Goal: Task Accomplishment & Management: Use online tool/utility

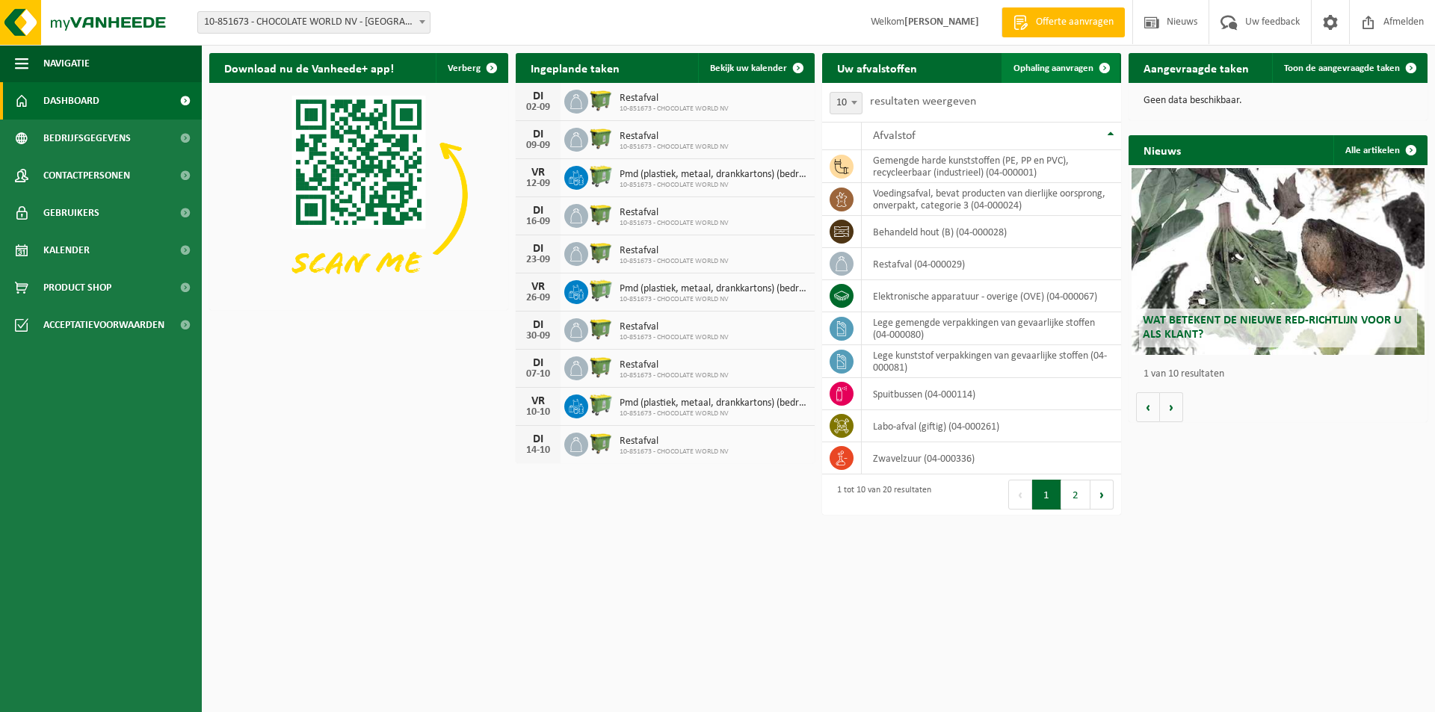
click at [1033, 68] on span "Ophaling aanvragen" at bounding box center [1054, 69] width 80 height 10
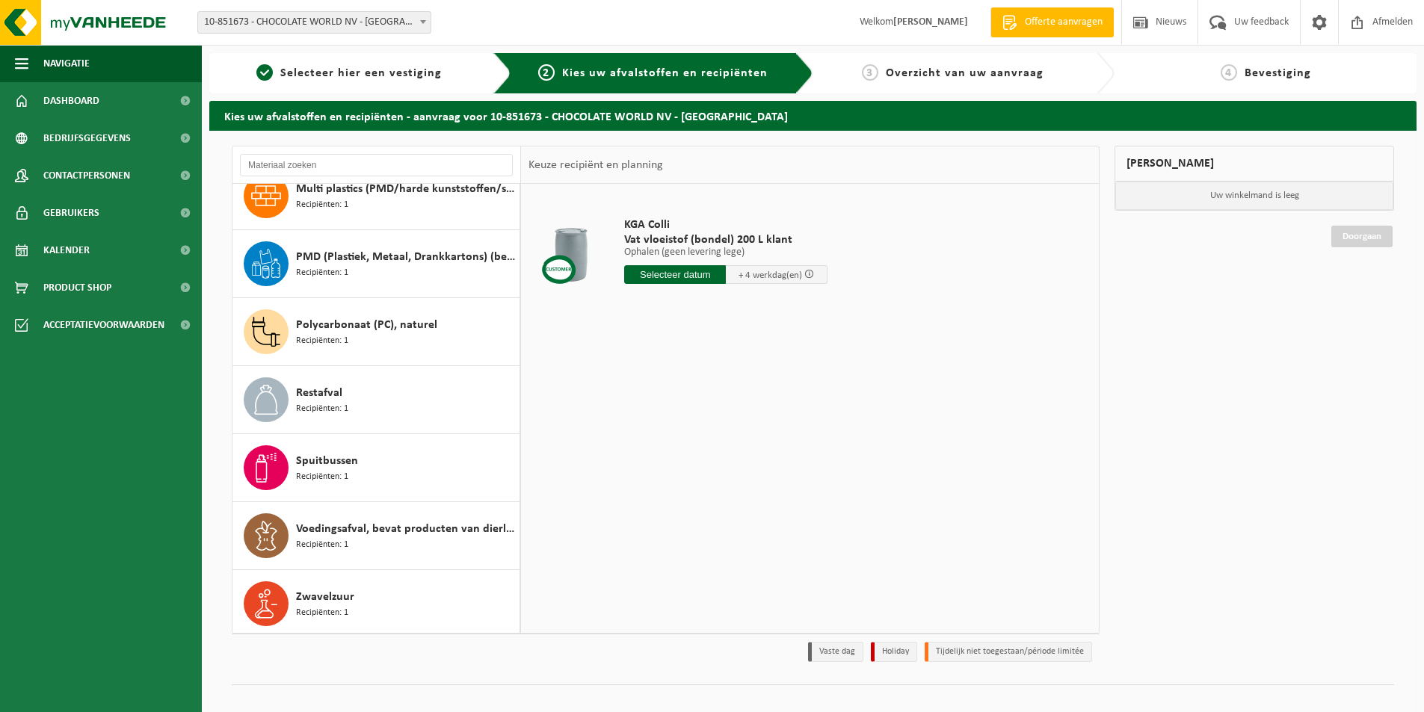
scroll to position [842, 0]
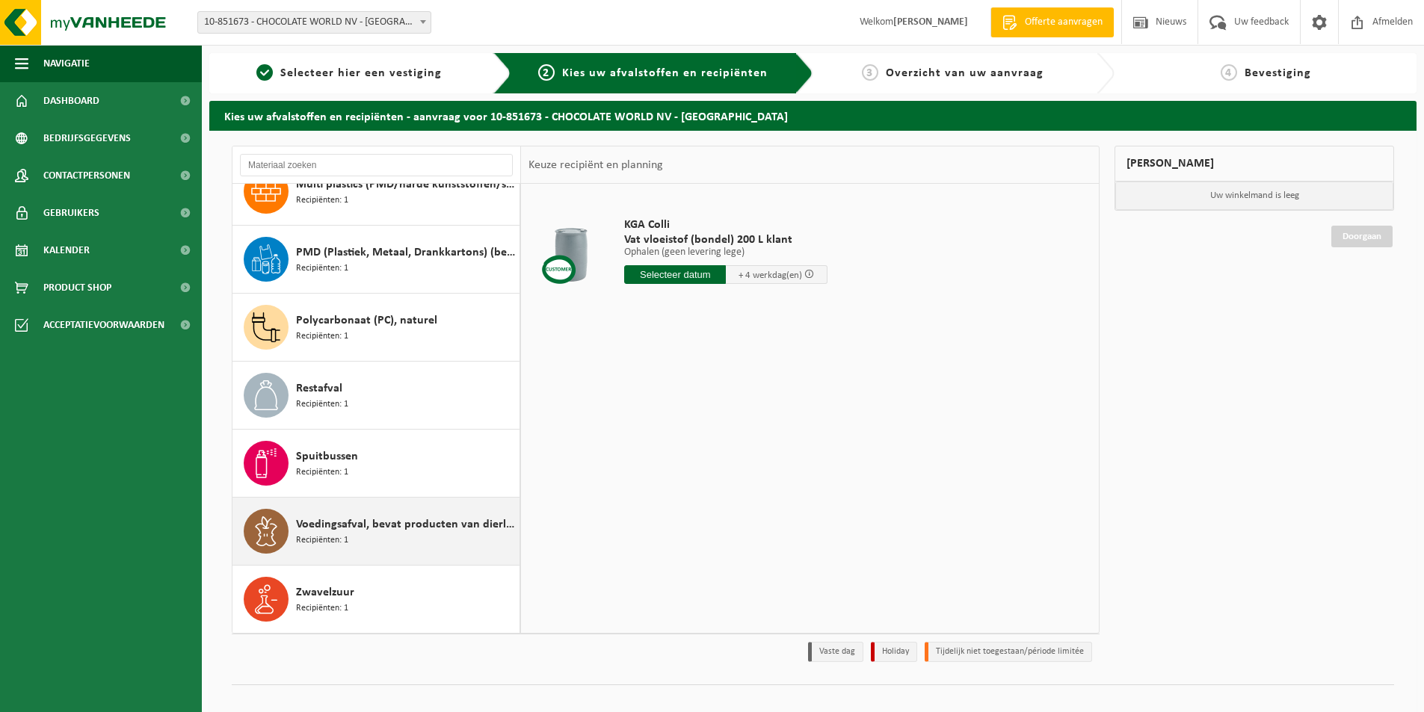
click at [377, 536] on div "Voedingsafval, bevat producten van dierlijke oorsprong, onverpakt, categorie 3 …" at bounding box center [406, 531] width 220 height 45
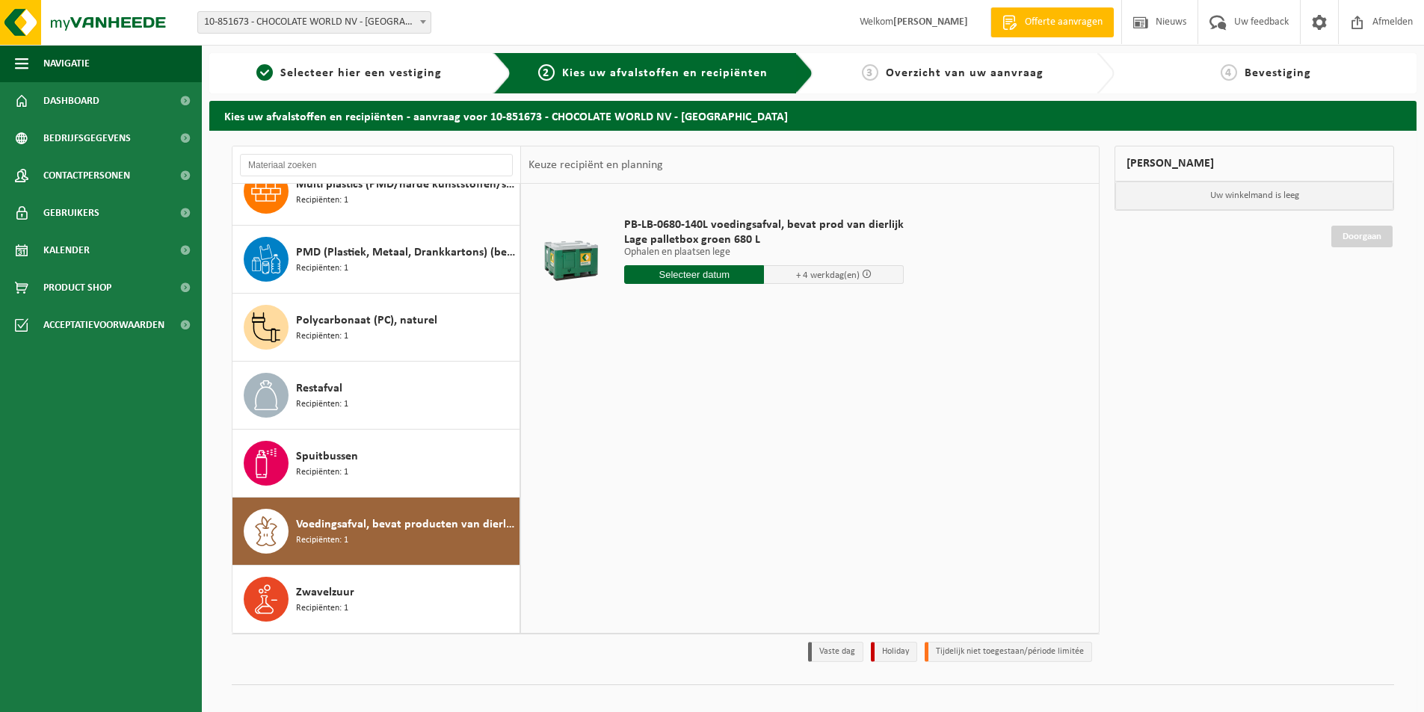
click at [688, 274] on input "text" at bounding box center [694, 274] width 140 height 19
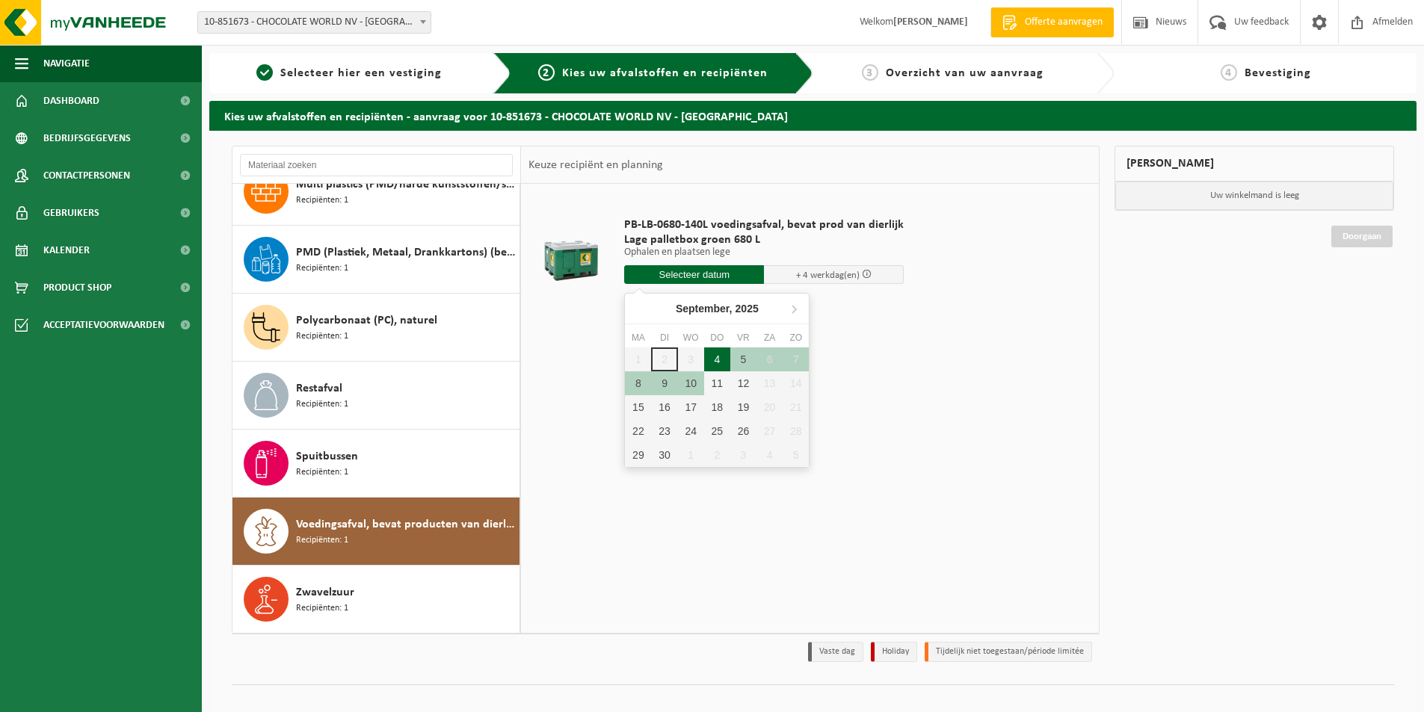
click at [718, 354] on div "4" at bounding box center [717, 360] width 26 height 24
type input "Van 2025-09-04"
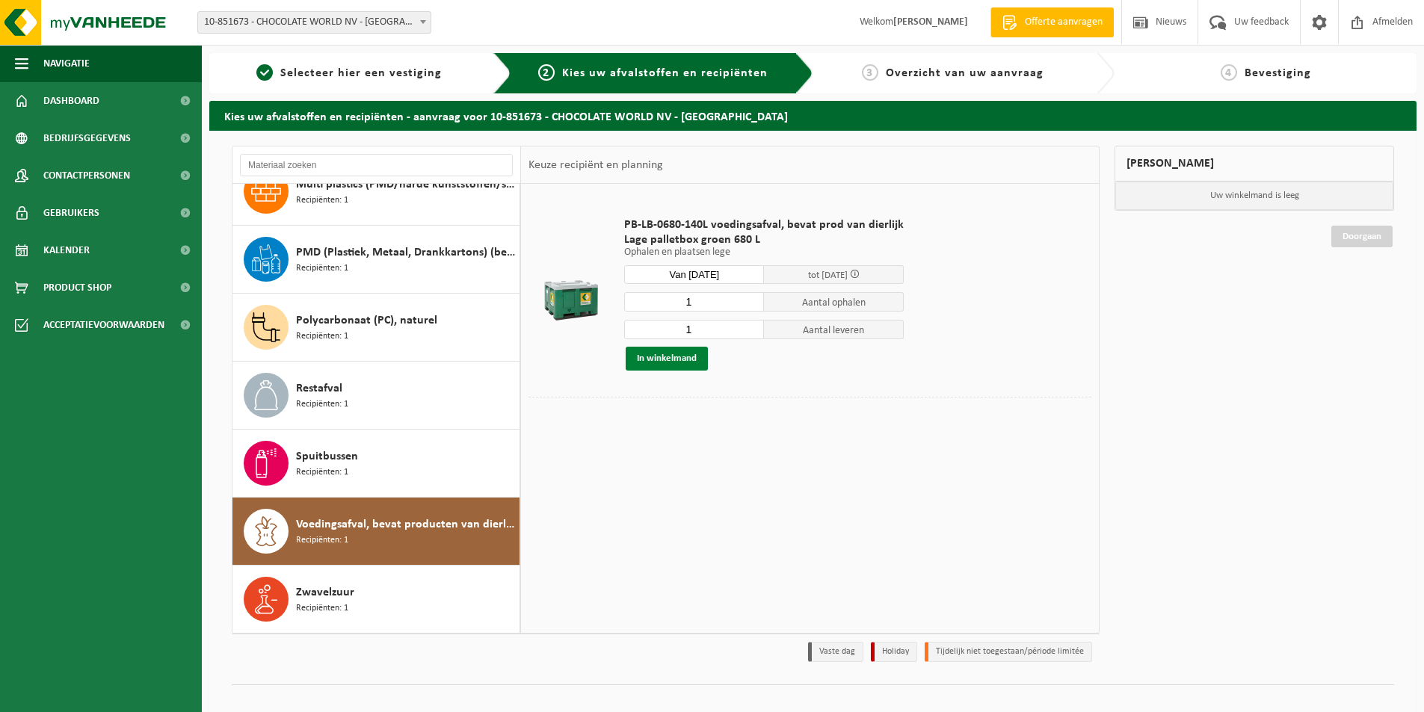
click at [671, 359] on button "In winkelmand" at bounding box center [667, 359] width 82 height 24
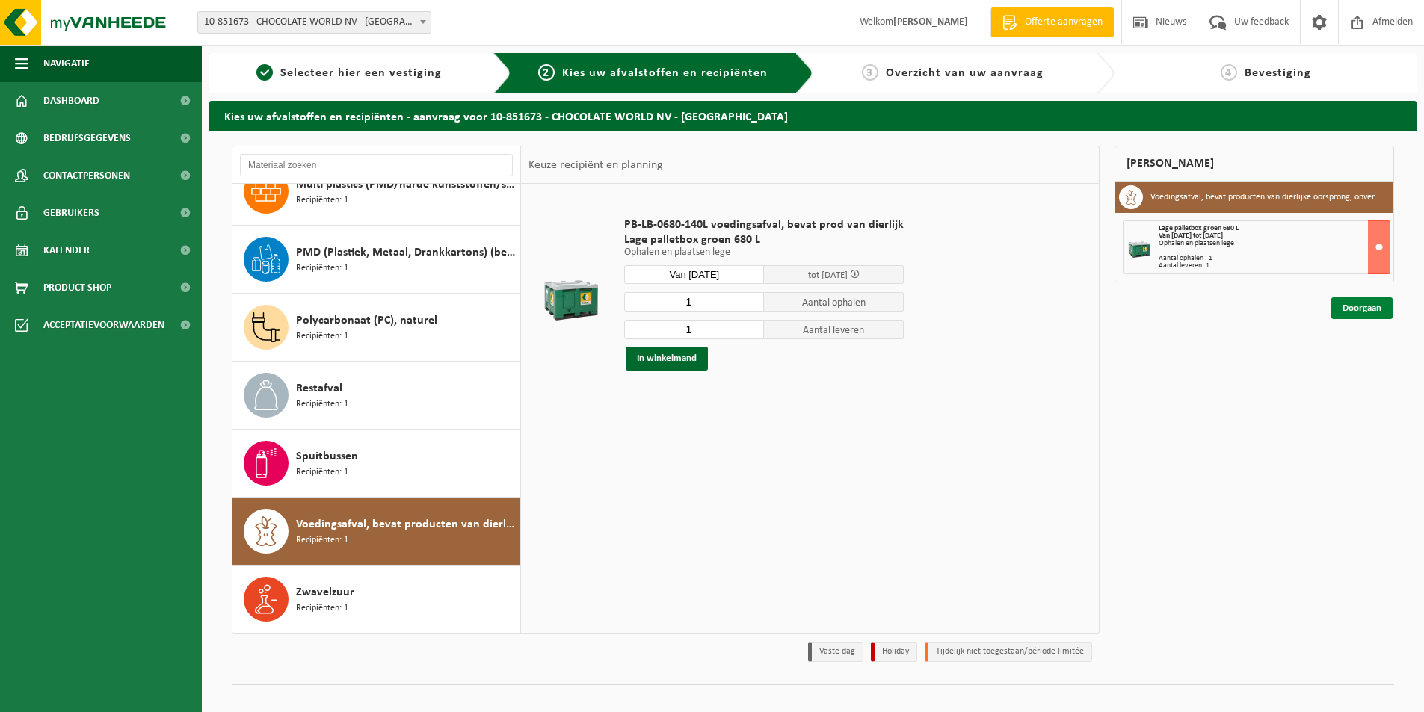
click at [1361, 309] on link "Doorgaan" at bounding box center [1361, 309] width 61 height 22
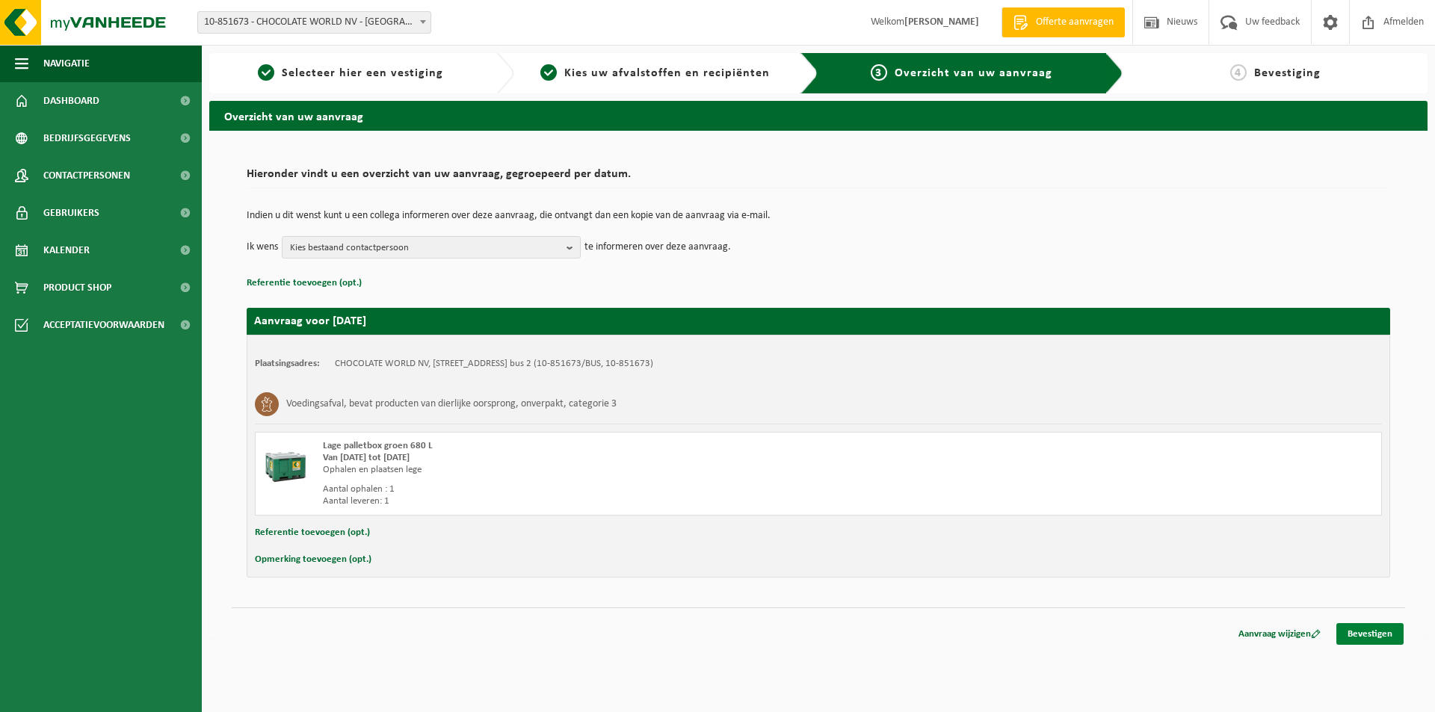
click at [1352, 636] on link "Bevestigen" at bounding box center [1370, 634] width 67 height 22
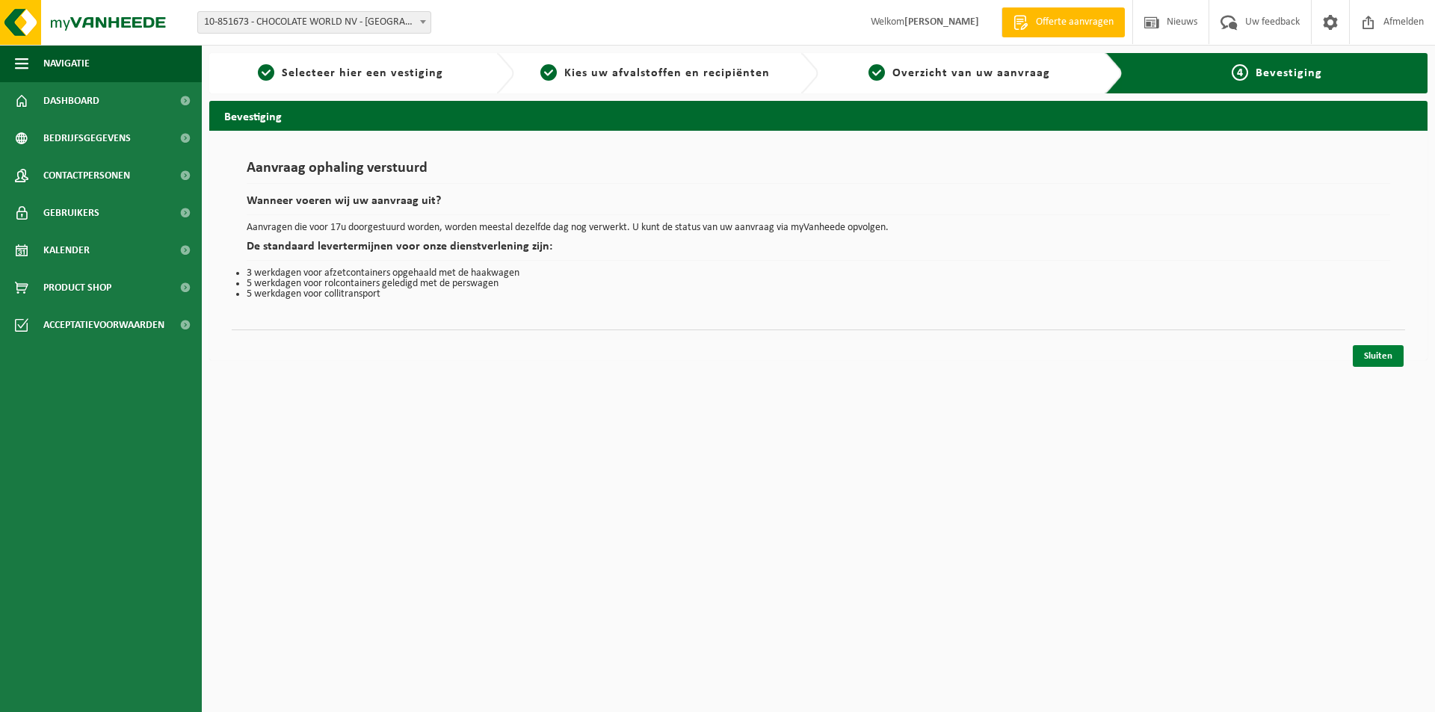
click at [1403, 360] on link "Sluiten" at bounding box center [1378, 356] width 51 height 22
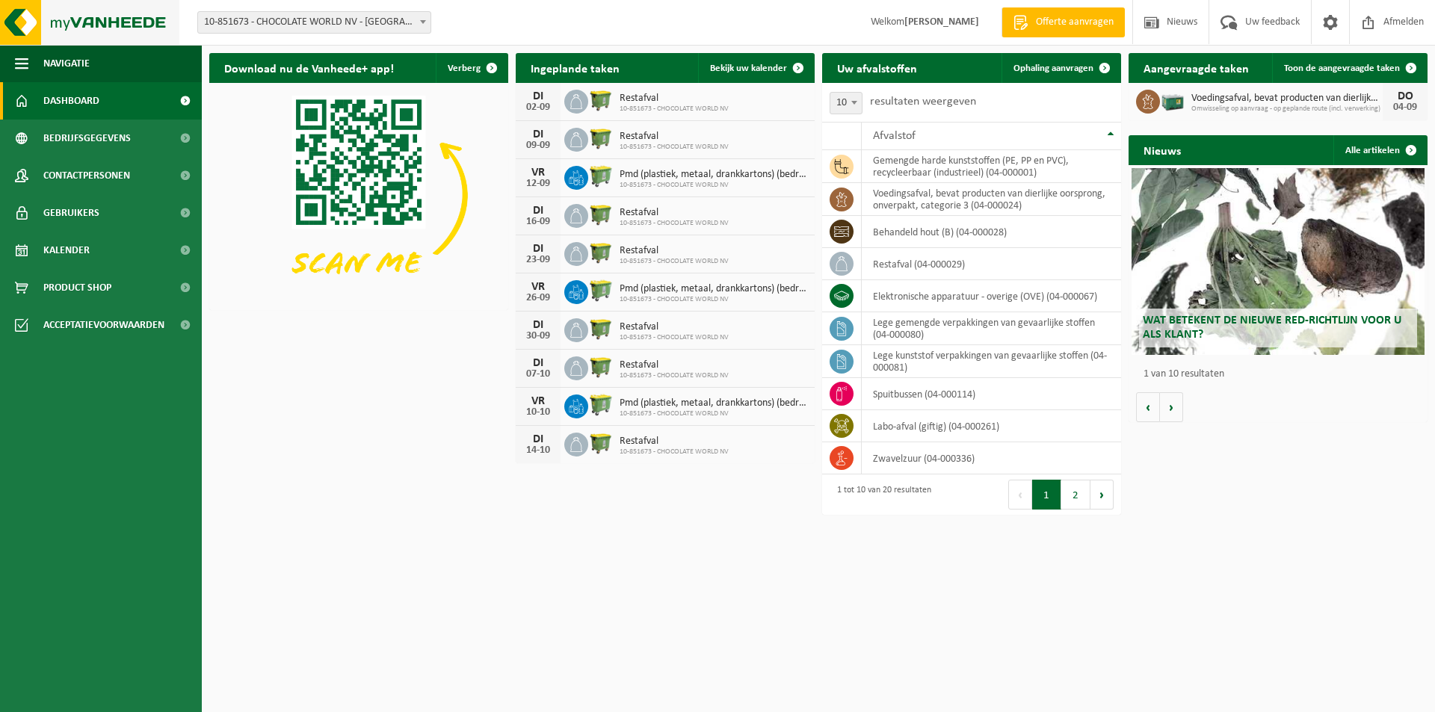
click at [139, 22] on img at bounding box center [89, 22] width 179 height 45
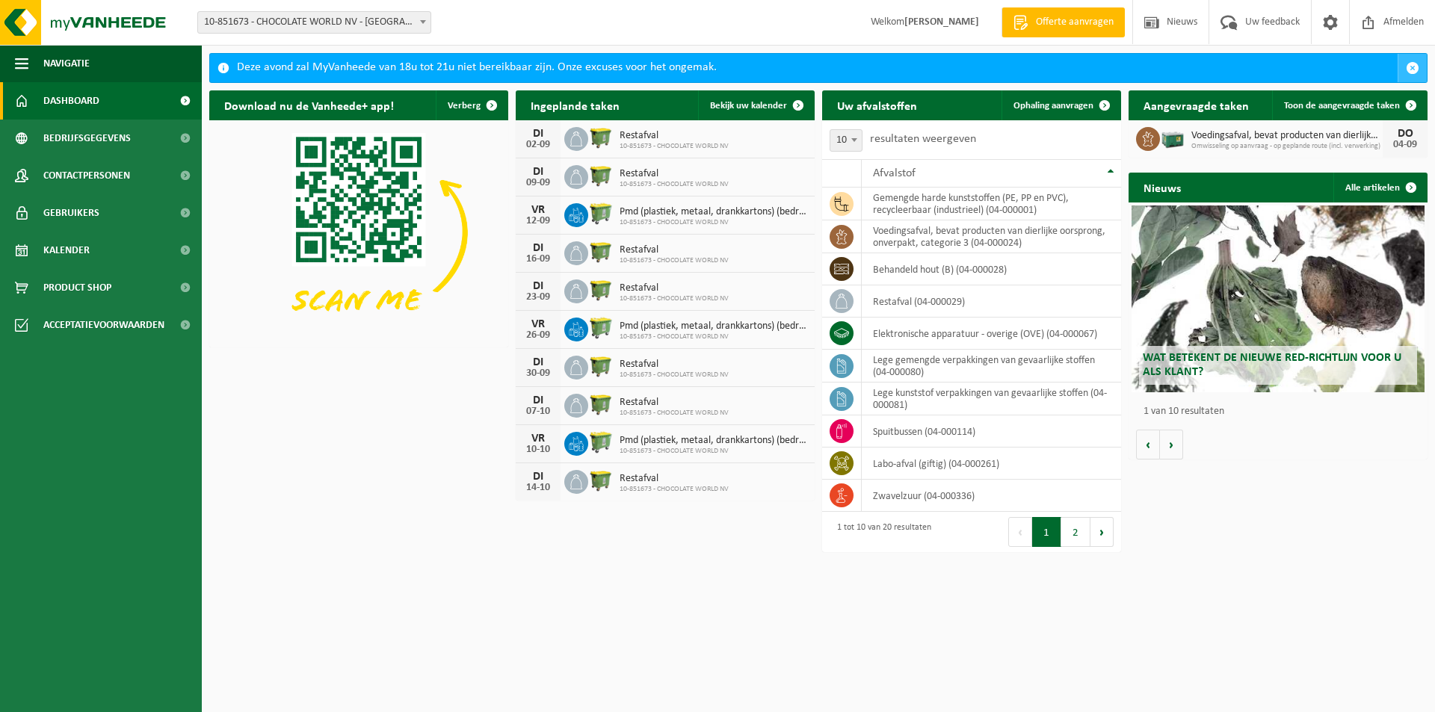
click at [1407, 64] on span "button" at bounding box center [1412, 67] width 13 height 13
